Goal: Information Seeking & Learning: Understand process/instructions

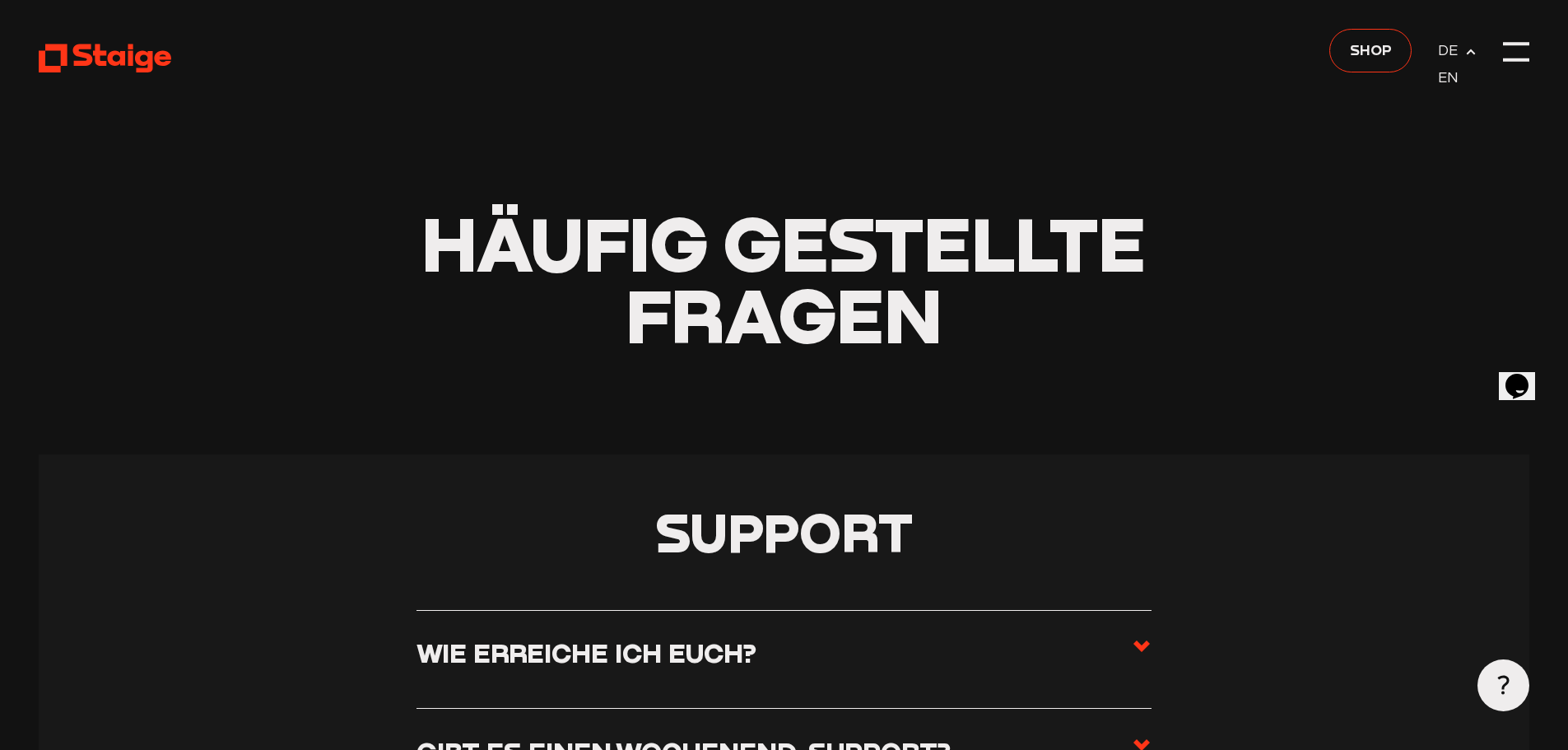
click at [1082, 82] on header "Häufig gestellte Fragen" at bounding box center [784, 227] width 1490 height 454
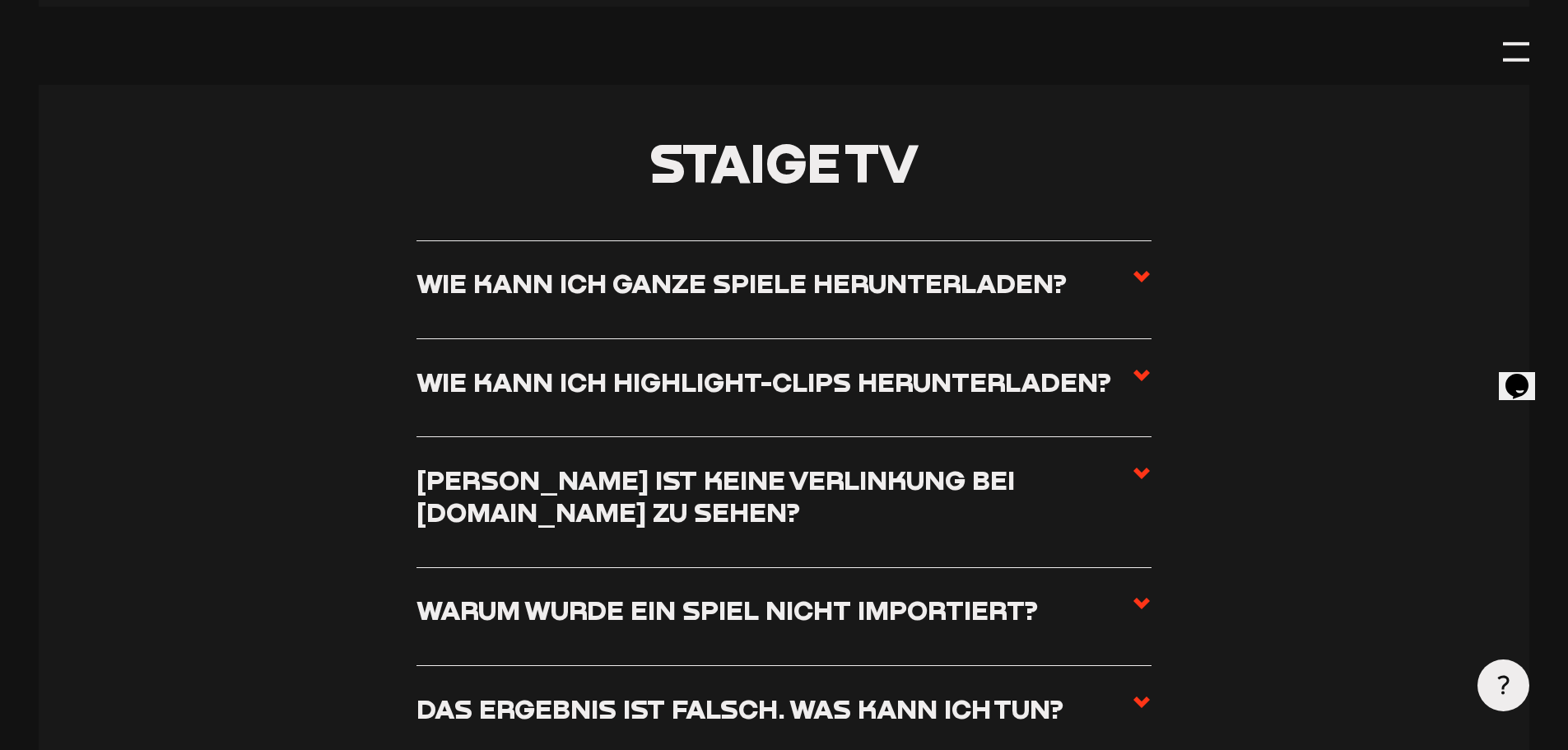
scroll to position [6995, 0]
click at [1005, 297] on h3 "Wie kann ich ganze Spiele herunterladen?" at bounding box center [741, 281] width 650 height 32
click at [0, 0] on input "Wie kann ich ganze Spiele herunterladen?" at bounding box center [0, 0] width 0 height 0
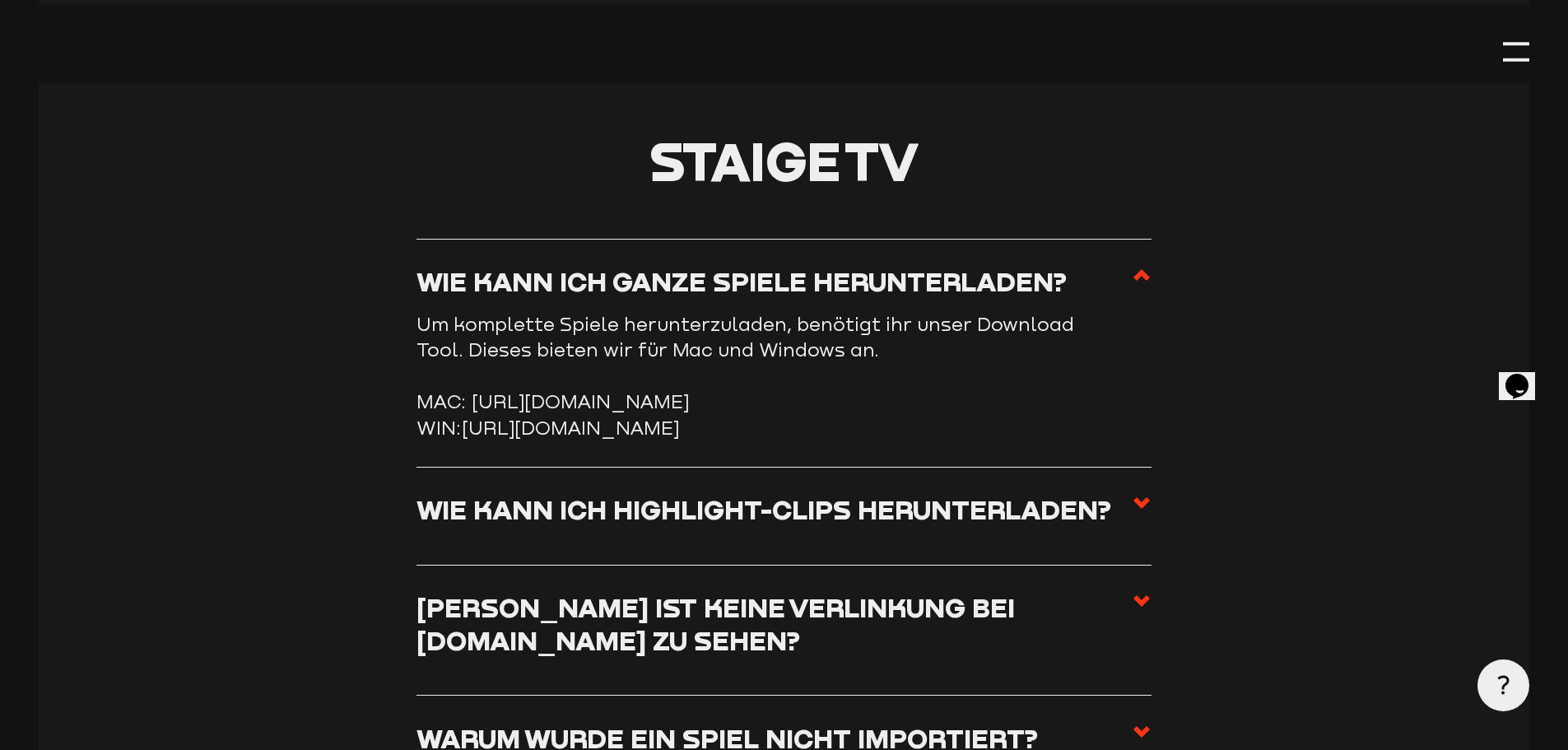
click at [596, 438] on link "[URL][DOMAIN_NAME]" at bounding box center [570, 427] width 217 height 22
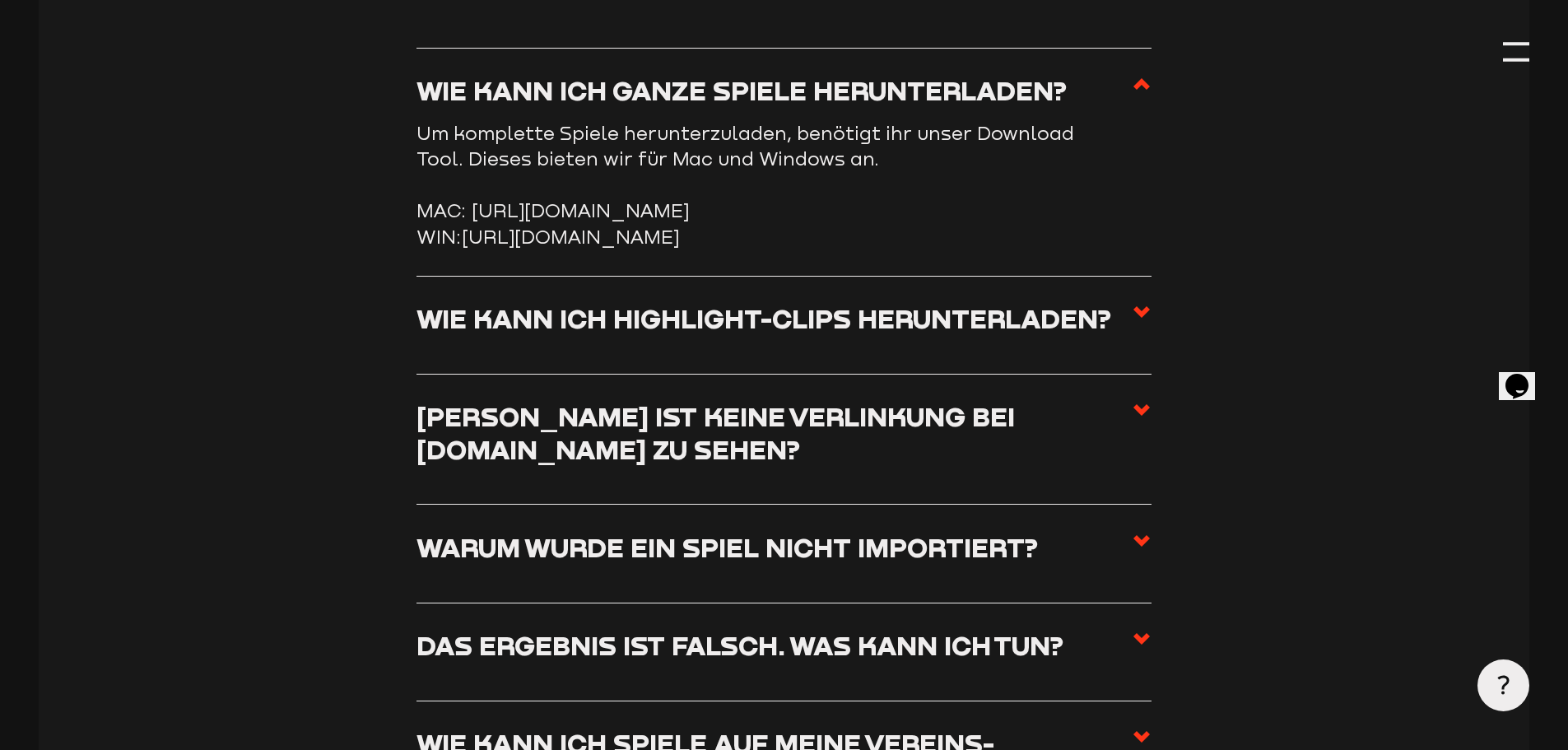
scroll to position [7159, 0]
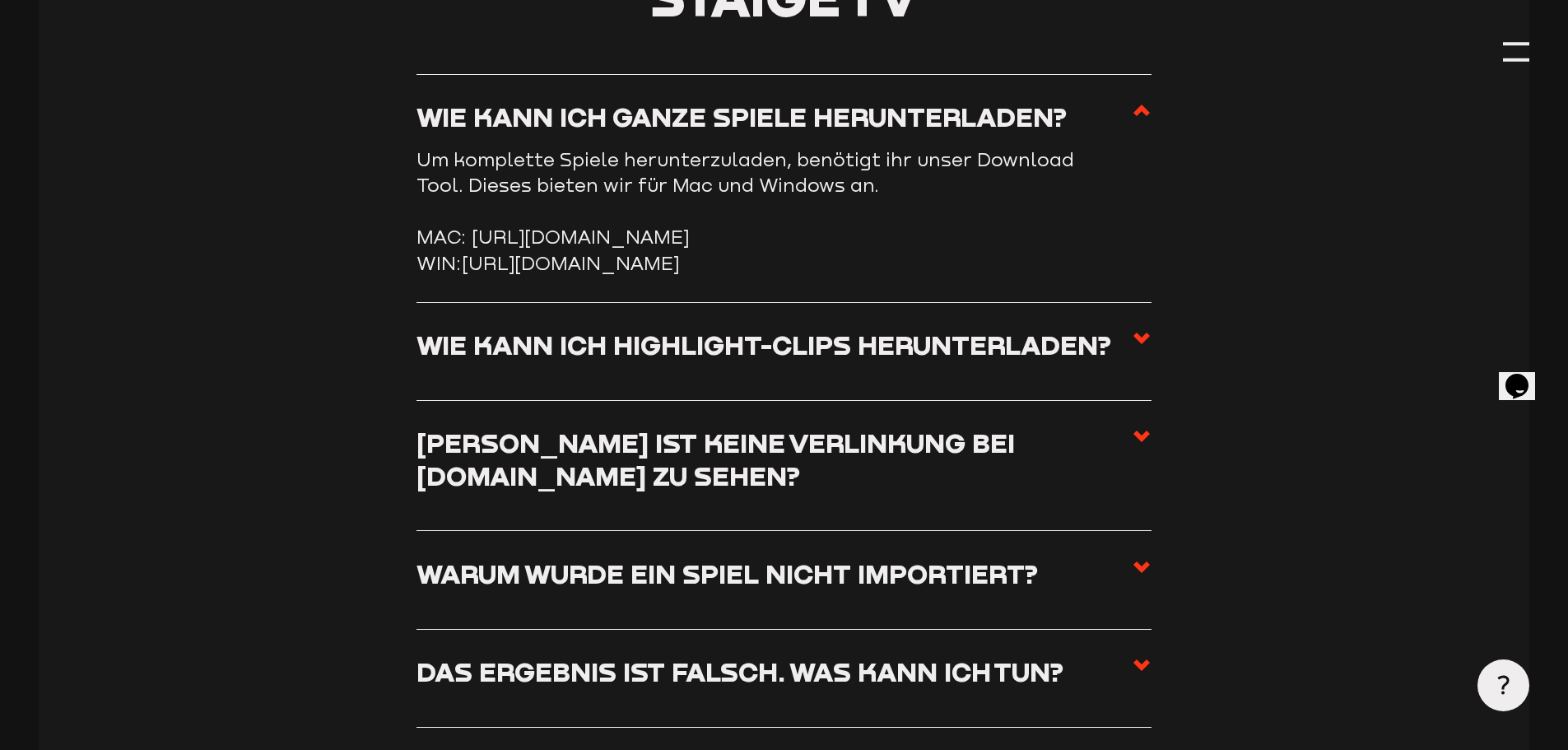
click at [814, 360] on h3 "Wie kann ich Highlight-Clips herunterladen?" at bounding box center [764, 344] width 695 height 32
click at [0, 0] on input "Wie kann ich Highlight-Clips herunterladen?" at bounding box center [0, 0] width 0 height 0
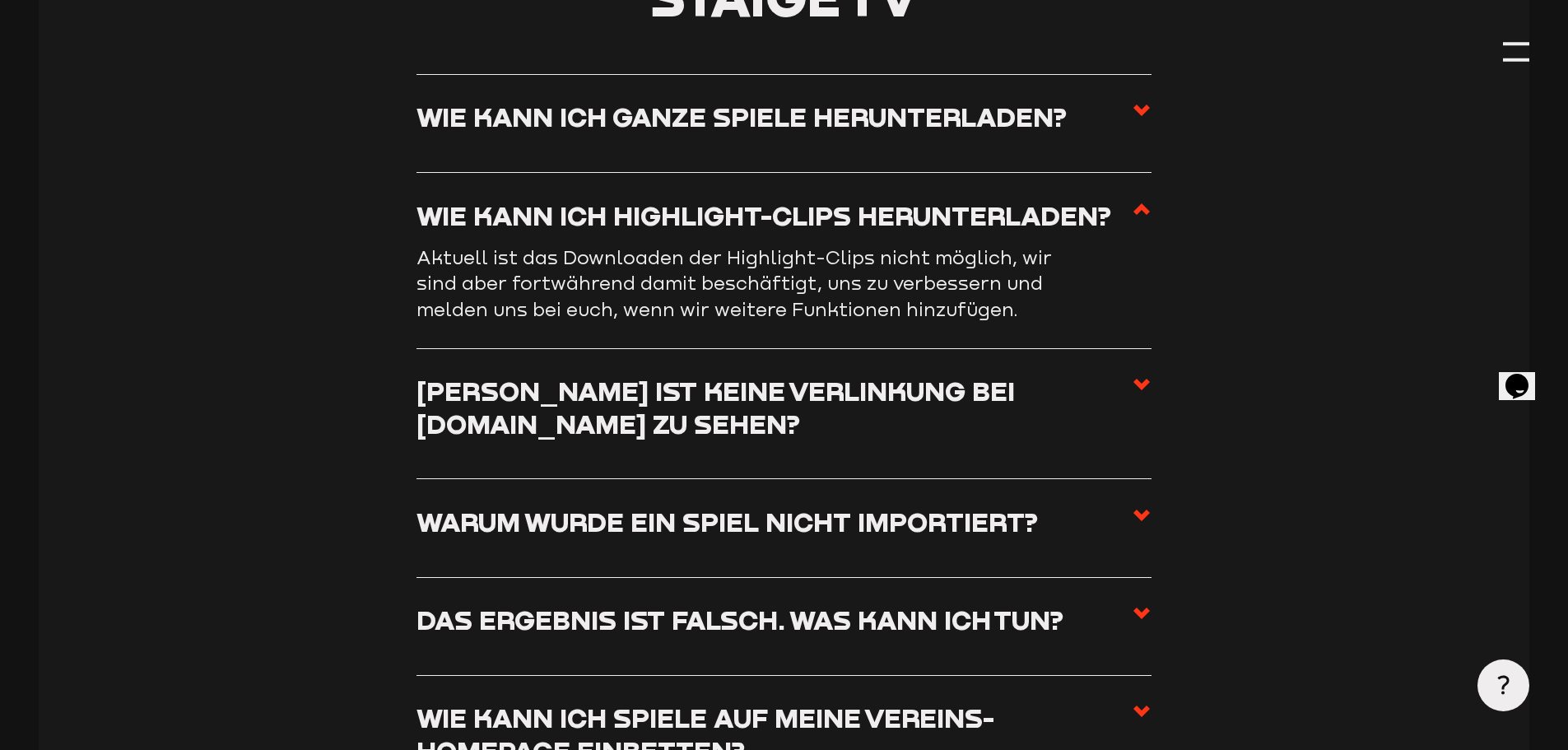
click at [943, 133] on h3 "Wie kann ich ganze Spiele herunterladen?" at bounding box center [741, 116] width 650 height 32
click at [0, 0] on input "Wie kann ich ganze Spiele herunterladen?" at bounding box center [0, 0] width 0 height 0
